Goal: Communication & Community: Answer question/provide support

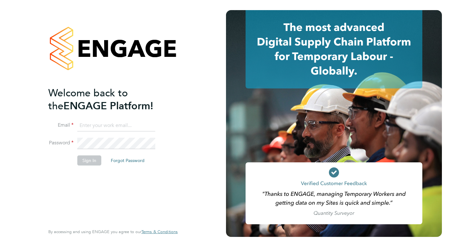
click at [117, 127] on input at bounding box center [116, 125] width 78 height 11
type input "clair.windsor@ncclondon.ac.uk"
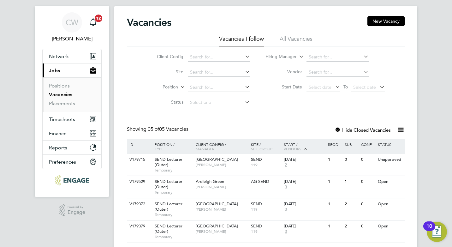
scroll to position [32, 0]
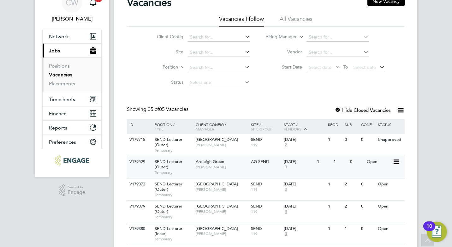
click at [300, 160] on div "[DATE]" at bounding box center [299, 161] width 30 height 5
click at [290, 185] on div "[DATE]" at bounding box center [299, 184] width 30 height 5
click at [301, 211] on div "03 Sep 2025 3" at bounding box center [298, 209] width 33 height 17
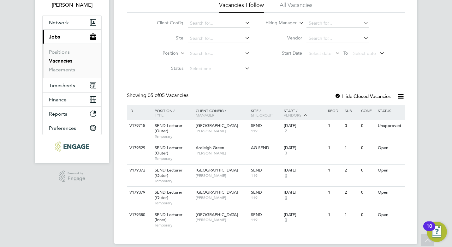
scroll to position [52, 0]
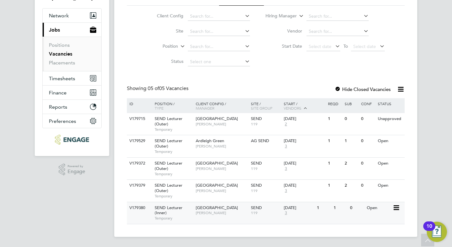
click at [296, 207] on div "[DATE]" at bounding box center [299, 207] width 30 height 5
click at [344, 129] on div "V179715 SEND Lecturer (Outer) Temporary Redbridge Campus Clair Windsor SEND 119…" at bounding box center [266, 124] width 278 height 22
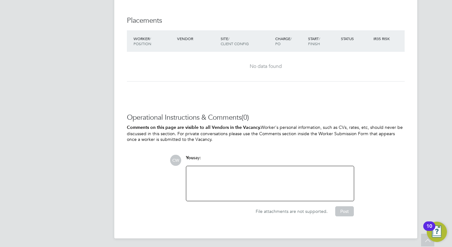
scroll to position [1244, 0]
click at [297, 170] on div at bounding box center [270, 182] width 160 height 27
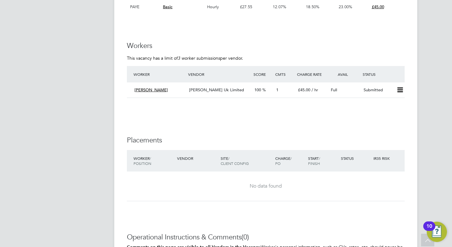
scroll to position [1086, 0]
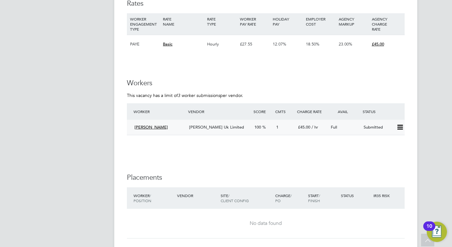
click at [225, 128] on span "[PERSON_NAME] Uk Limited" at bounding box center [216, 126] width 55 height 5
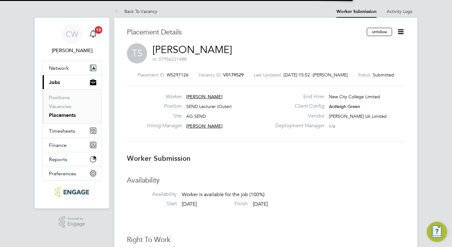
scroll to position [3, 3]
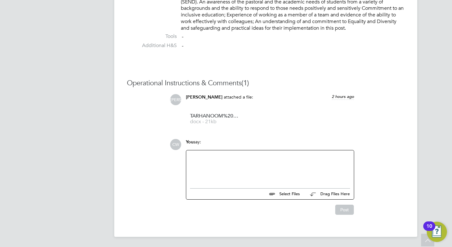
click at [266, 153] on div at bounding box center [270, 167] width 168 height 35
click at [260, 161] on div at bounding box center [270, 167] width 160 height 27
click at [344, 210] on button "Post" at bounding box center [344, 210] width 19 height 10
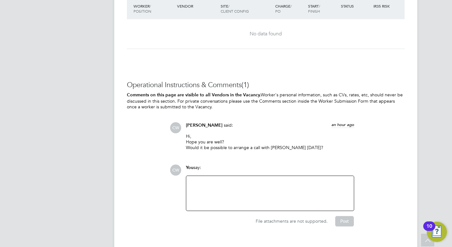
scroll to position [1295, 0]
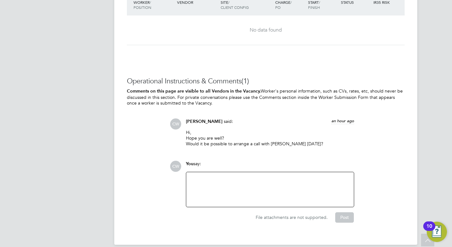
click at [311, 143] on p "Hi, Hope you are well? Would it be possible to arrange a call with Frances tomo…" at bounding box center [270, 137] width 168 height 17
drag, startPoint x: 308, startPoint y: 142, endPoint x: 185, endPoint y: 131, distance: 123.1
click at [185, 131] on div "Clair Windsor said: an hour ago Hi, Hope you are well? Would it be possible to …" at bounding box center [270, 134] width 175 height 33
drag, startPoint x: 185, startPoint y: 131, endPoint x: 196, endPoint y: 138, distance: 13.1
copy p "Hi, Hope you are well? Would it be possible to arrange a call with Frances tomo…"
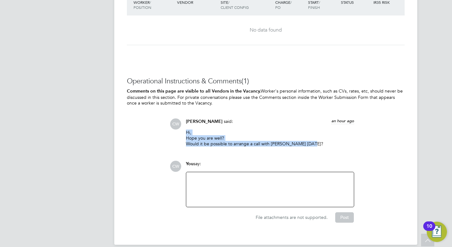
click at [306, 133] on p "Hi, Hope you are well? Would it be possible to arrange a call with Frances tomo…" at bounding box center [270, 137] width 168 height 17
drag, startPoint x: 304, startPoint y: 135, endPoint x: 289, endPoint y: 136, distance: 14.6
drag, startPoint x: 289, startPoint y: 136, endPoint x: 276, endPoint y: 131, distance: 14.6
click at [276, 131] on p "Hi, Hope you are well? Would it be possible to arrange a call with Frances tomo…" at bounding box center [270, 137] width 168 height 17
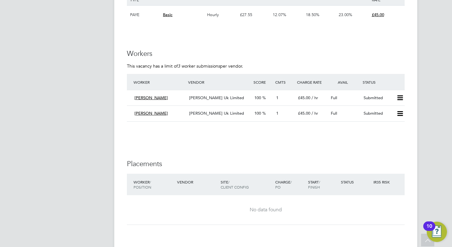
scroll to position [1105, 0]
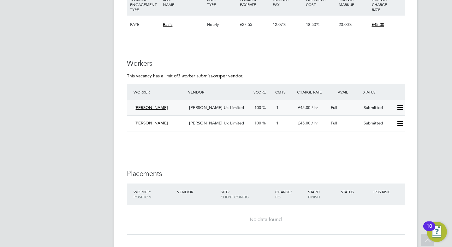
click at [159, 107] on span "Frances Hughes" at bounding box center [151, 107] width 33 height 5
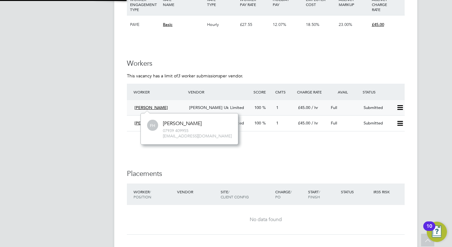
scroll to position [31, 95]
click at [217, 107] on span "[PERSON_NAME] Uk Limited" at bounding box center [216, 107] width 55 height 5
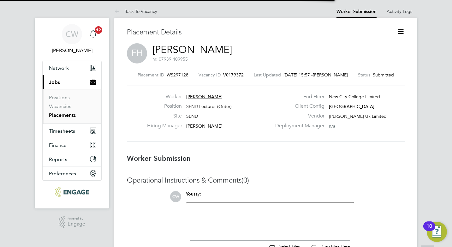
scroll to position [3, 3]
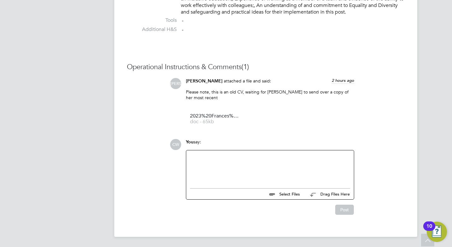
click at [265, 164] on div at bounding box center [270, 167] width 160 height 27
paste div
click at [341, 208] on button "Post" at bounding box center [344, 210] width 19 height 10
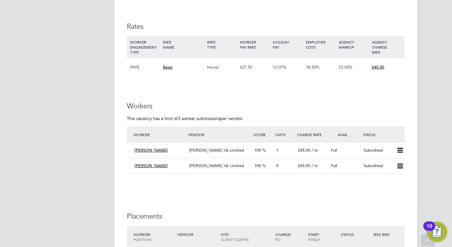
scroll to position [1074, 0]
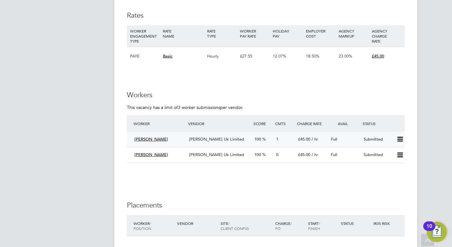
click at [238, 138] on div "[PERSON_NAME] Uk Limited" at bounding box center [219, 139] width 65 height 10
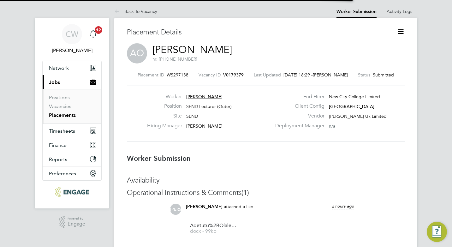
scroll to position [3, 3]
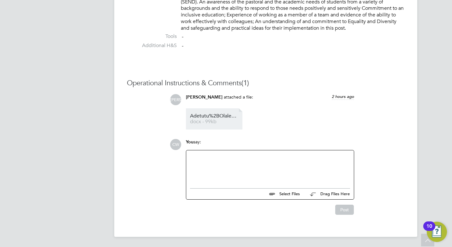
click at [222, 121] on span "docx - 99kb" at bounding box center [215, 121] width 51 height 5
click at [268, 155] on div at bounding box center [270, 167] width 160 height 27
paste div
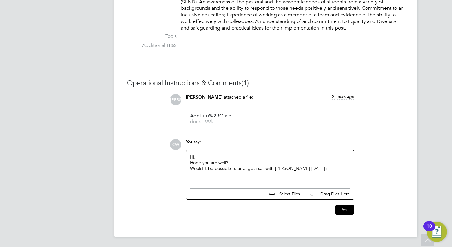
click at [289, 168] on div "Hi, Hope you are well? Would it be possible to arrange a call with Frances tomo…" at bounding box center [270, 167] width 160 height 27
click at [345, 209] on button "Post" at bounding box center [344, 210] width 19 height 10
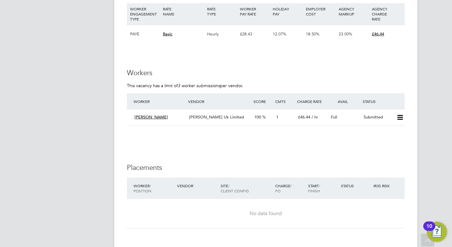
scroll to position [1011, 0]
click at [158, 117] on span "[PERSON_NAME]" at bounding box center [151, 116] width 33 height 5
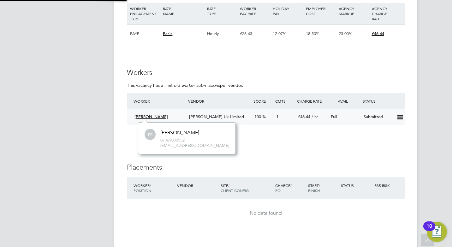
scroll to position [31, 95]
click at [228, 120] on div "[PERSON_NAME] Uk Limited" at bounding box center [219, 117] width 65 height 10
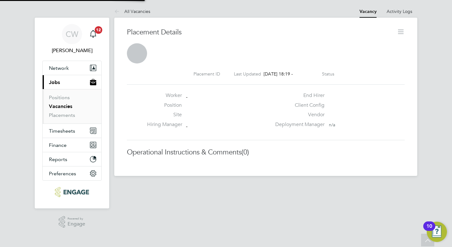
scroll to position [3, 3]
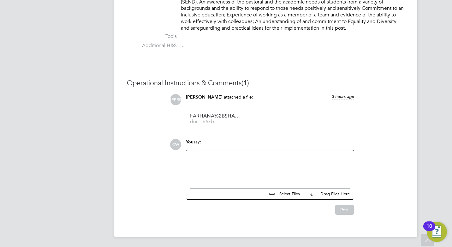
click at [306, 157] on div at bounding box center [270, 167] width 160 height 27
paste div
click at [289, 168] on div "Hi, Hope you are well? Would it be possible to arrange a call with Frances tomo…" at bounding box center [270, 167] width 160 height 27
click at [345, 211] on button "Post" at bounding box center [344, 210] width 19 height 10
